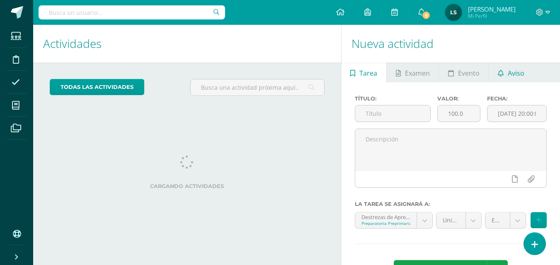
click at [514, 75] on span "Aviso" at bounding box center [515, 73] width 17 height 20
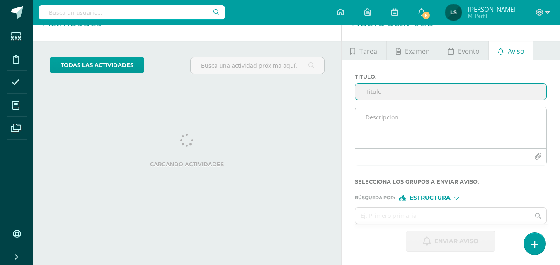
scroll to position [82, 0]
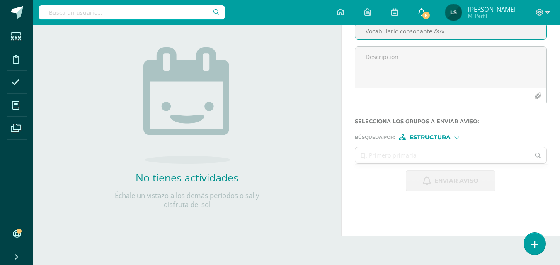
type input "Vocabulario consonante /X/x"
click at [420, 12] on icon at bounding box center [421, 11] width 7 height 7
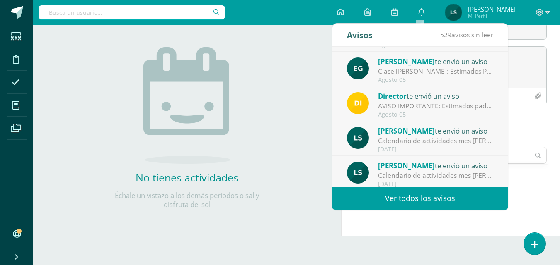
scroll to position [138, 0]
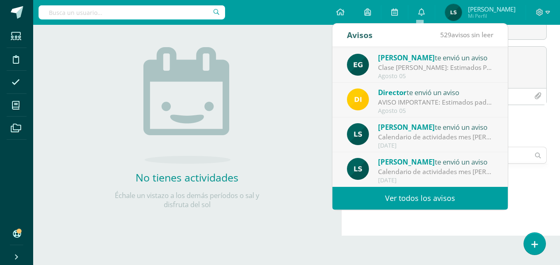
click at [461, 191] on link "Ver todos los avisos" at bounding box center [419, 198] width 175 height 23
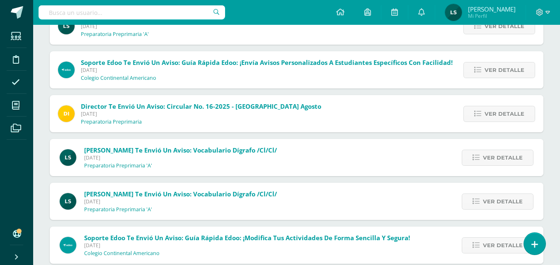
scroll to position [448, 0]
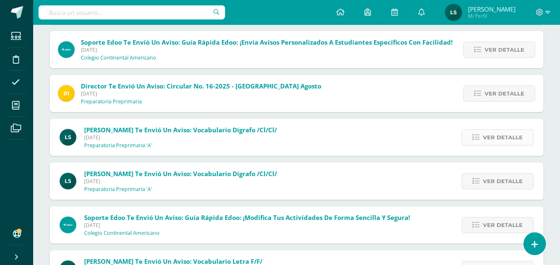
click at [497, 142] on span "Ver detalle" at bounding box center [502, 137] width 40 height 15
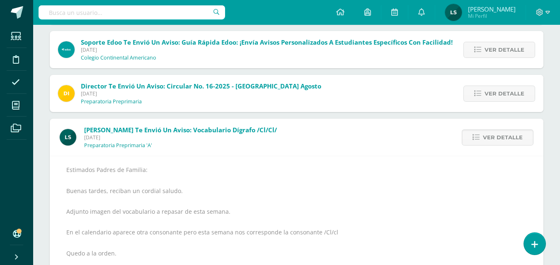
click at [67, 168] on div "Estimados Padres de Familia: Buenas tardes, reciban un cordial saludo. Adjunto …" at bounding box center [296, 246] width 460 height 162
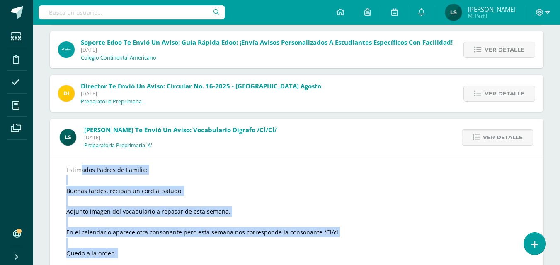
drag, startPoint x: 67, startPoint y: 168, endPoint x: 123, endPoint y: 253, distance: 101.8
click at [123, 253] on div "Estimados Padres de Familia: Buenas tardes, reciban un cordial saludo. Adjunto …" at bounding box center [296, 246] width 460 height 162
copy div "Estimados Padres de Familia: Buenas tardes, reciban un cordial saludo. Adjunto …"
click at [420, 10] on icon at bounding box center [421, 11] width 7 height 7
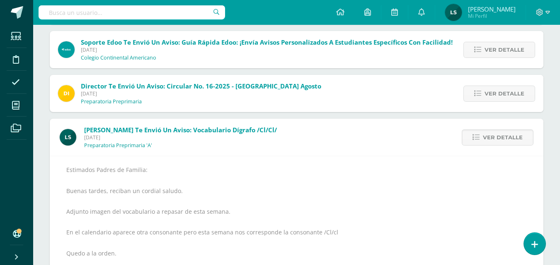
click at [558, 68] on div "Sin leer (529) Leídos Marcar todas como leídas Director te envió un aviso: AVIS…" at bounding box center [296, 188] width 526 height 1147
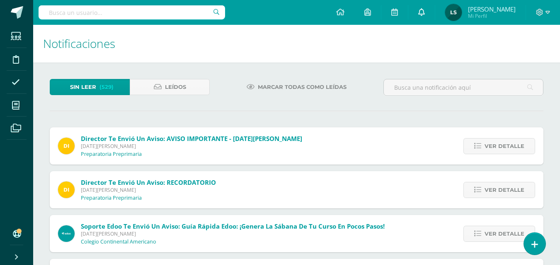
click at [420, 11] on icon at bounding box center [421, 11] width 7 height 7
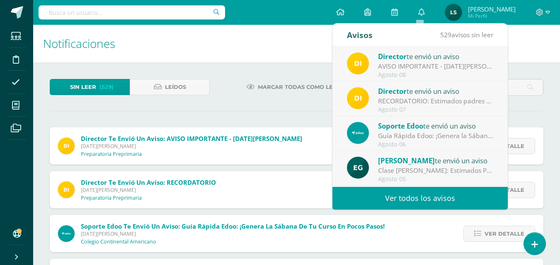
click at [359, 36] on div "Avisos" at bounding box center [360, 35] width 26 height 23
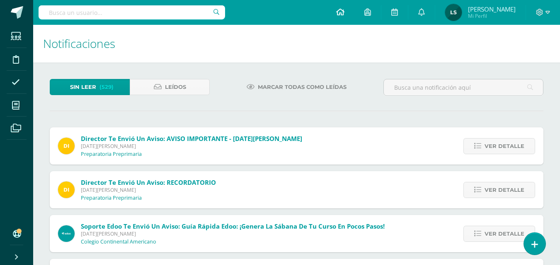
click at [339, 12] on icon at bounding box center [340, 11] width 8 height 7
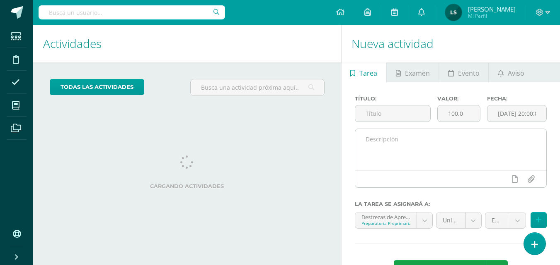
click at [379, 138] on textarea at bounding box center [450, 149] width 191 height 41
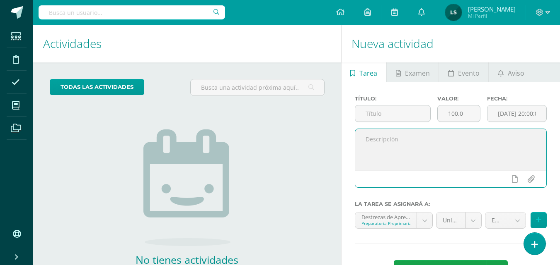
paste textarea "Estimados Padres de Familia: Buenas tardes, reciban un cordial saludo. Adjunto …"
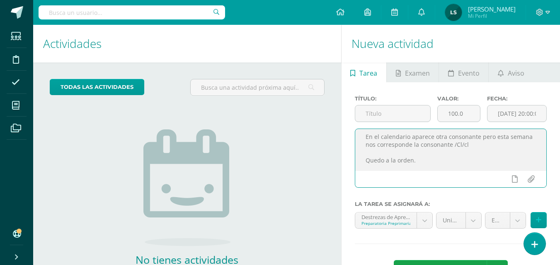
click at [470, 142] on textarea "Estimados Padres de Familia: Buenas tardes, reciban un cordial saludo. Adjunto …" at bounding box center [450, 149] width 191 height 41
type textarea "Estimados Padres de Familia: Buenas tardes, reciban un cordial saludo. Adjunto …"
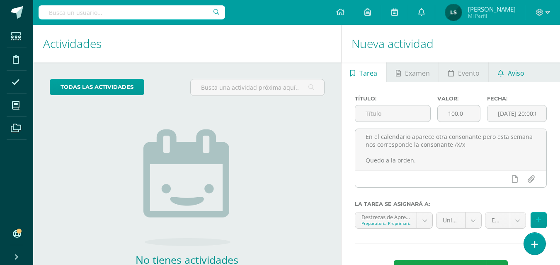
click at [516, 72] on span "Aviso" at bounding box center [515, 73] width 17 height 20
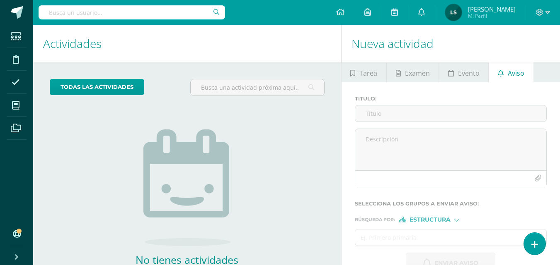
scroll to position [53, 0]
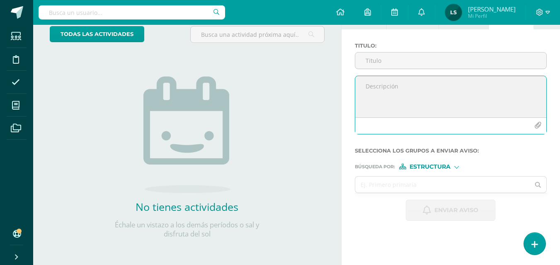
paste textarea "Estimados Padres de Familia: Buenas tardes, reciban un cordial saludo. Adjunto …"
click at [467, 91] on textarea "Estimados Padres de Familia: Buenas tardes, reciban un cordial saludo. Adjunto …" at bounding box center [450, 96] width 191 height 41
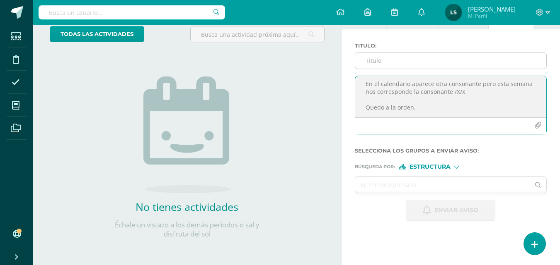
type textarea "Estimados Padres de Familia: Buenas tardes, reciban un cordial saludo. Adjunto …"
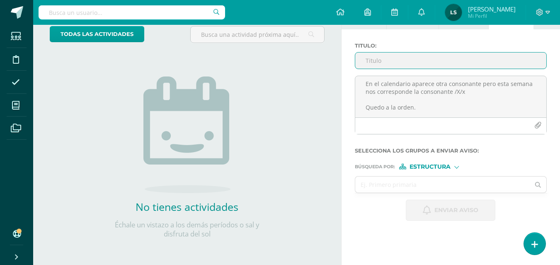
click at [382, 58] on input "Titulo :" at bounding box center [450, 61] width 191 height 16
type input "Vocabulario letra /"
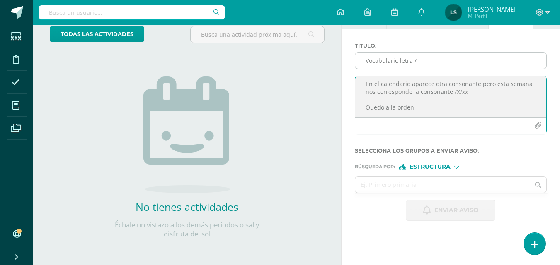
type textarea "Estimados Padres de Familia: Buenas tardes, reciban un cordial saludo. Adjunto …"
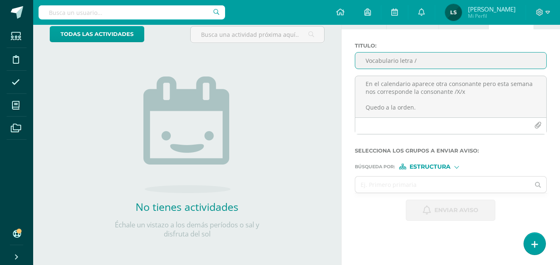
click at [416, 61] on input "Vocabulario letra /" at bounding box center [450, 61] width 191 height 16
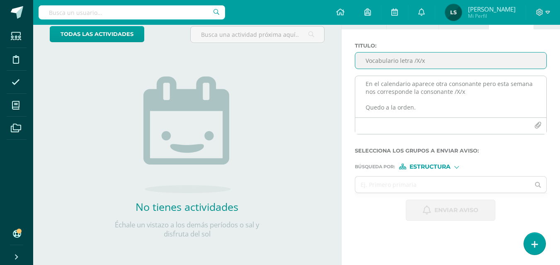
type input "Vocabulario letra /X/x"
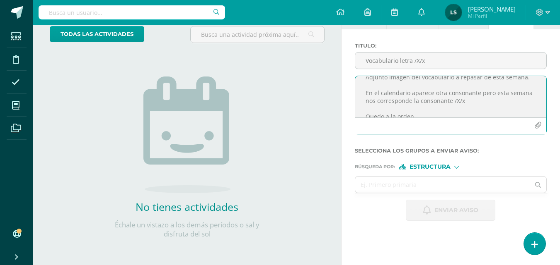
scroll to position [58, 0]
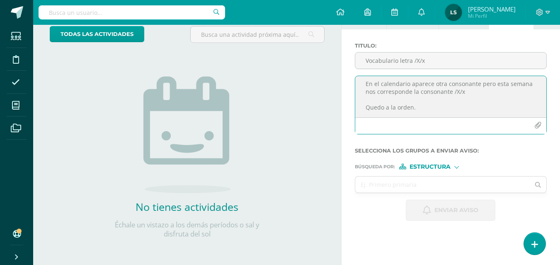
click at [538, 123] on icon "button" at bounding box center [537, 125] width 7 height 7
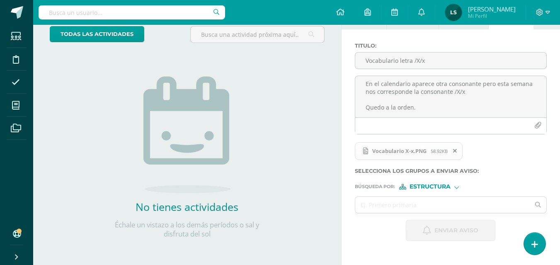
click at [456, 189] on div "Estructura" at bounding box center [430, 187] width 62 height 6
drag, startPoint x: 438, startPoint y: 197, endPoint x: 380, endPoint y: 204, distance: 58.5
click at [380, 204] on form "Titulo : Vocabulario letra /X/x Estimados Padres de Familia: Buenas tardes, rec…" at bounding box center [451, 142] width 192 height 199
click at [380, 204] on input "text" at bounding box center [442, 205] width 175 height 16
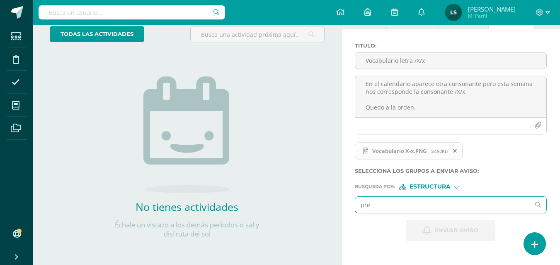
type input "prep"
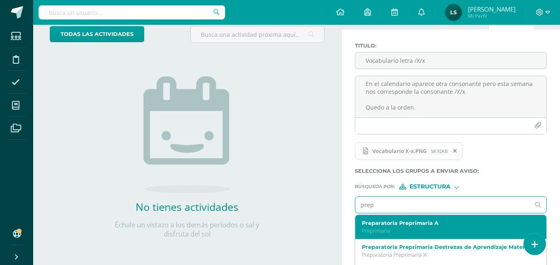
click at [386, 224] on label "Preparatoria Preprimaria A" at bounding box center [447, 223] width 171 height 6
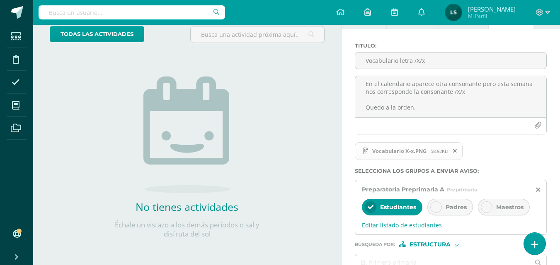
click at [439, 210] on div at bounding box center [436, 208] width 12 height 12
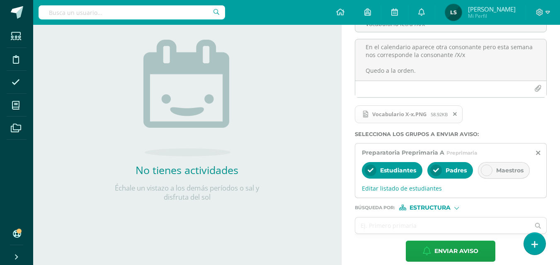
scroll to position [100, 0]
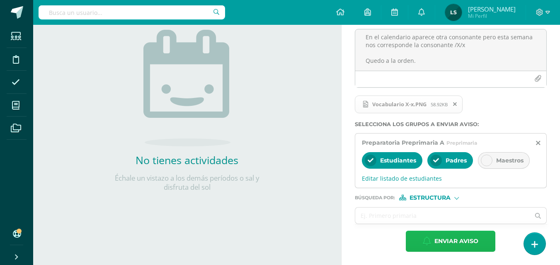
click at [458, 241] on span "Enviar aviso" at bounding box center [456, 242] width 44 height 20
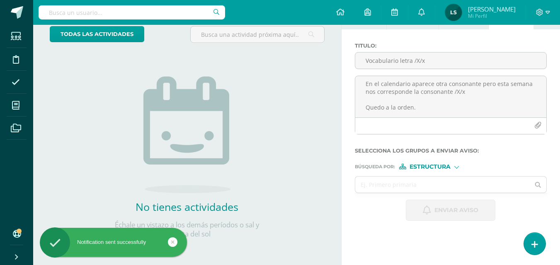
scroll to position [0, 0]
